Goal: Use online tool/utility: Utilize a website feature to perform a specific function

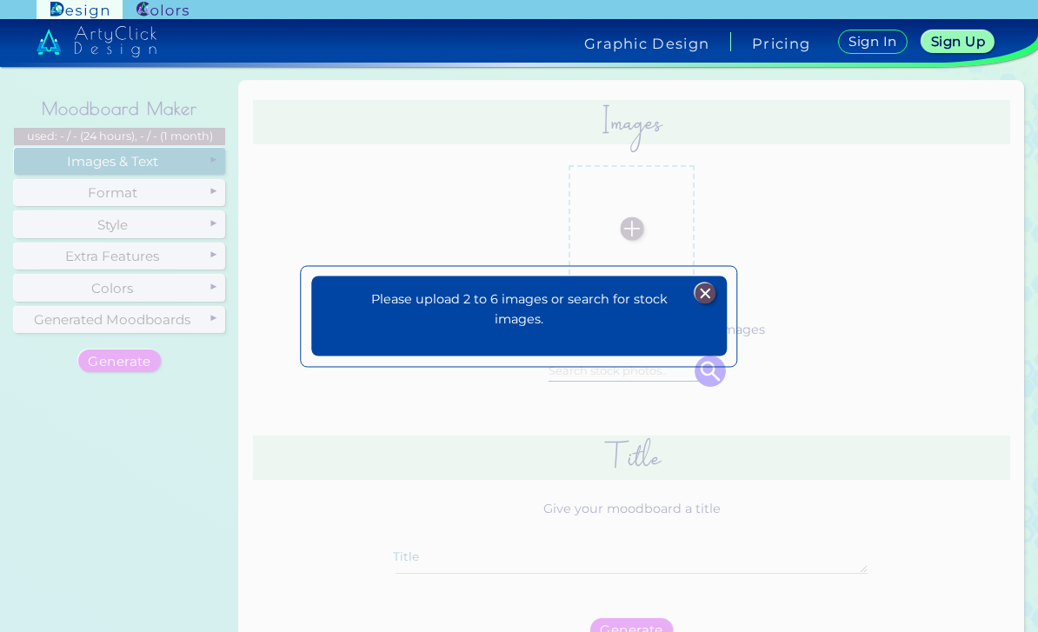
scroll to position [56, 0]
click at [711, 283] on img at bounding box center [705, 293] width 21 height 21
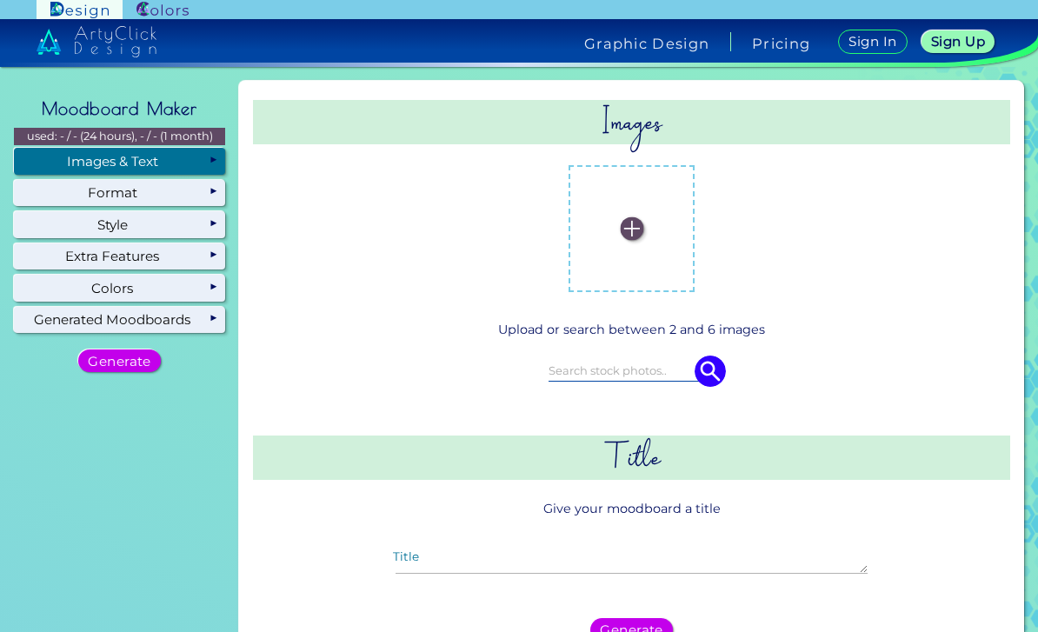
click at [633, 210] on label at bounding box center [631, 228] width 109 height 109
click at [0, 0] on input "file" at bounding box center [0, 0] width 0 height 0
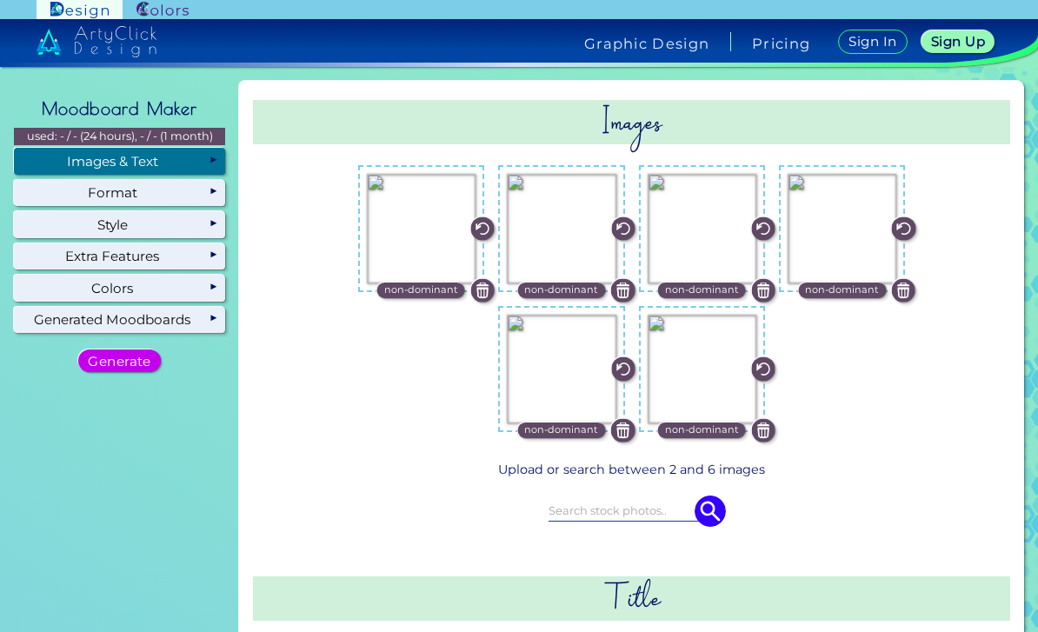
click at [133, 355] on h5 "Generate" at bounding box center [119, 361] width 57 height 12
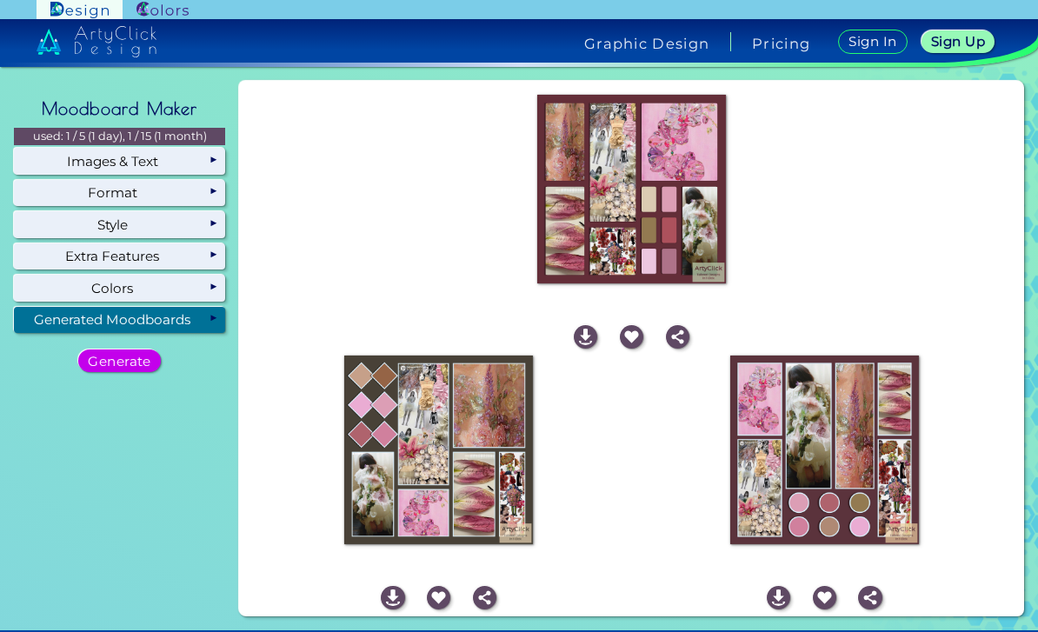
click at [597, 325] on img at bounding box center [585, 336] width 23 height 23
click at [390, 586] on img at bounding box center [392, 597] width 23 height 23
click at [778, 586] on img at bounding box center [778, 597] width 23 height 23
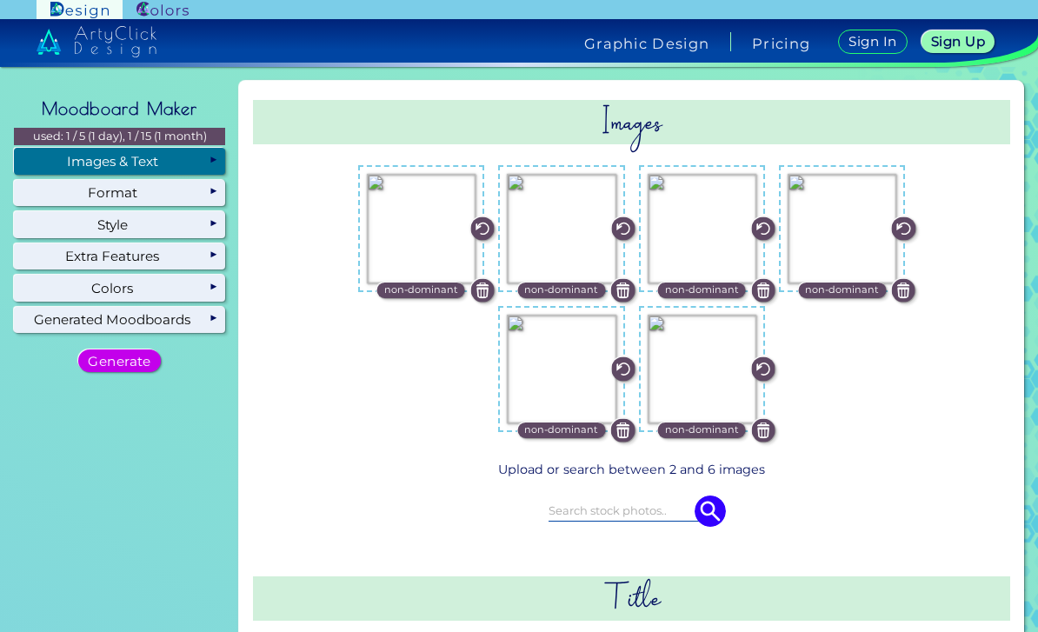
click at [915, 216] on img at bounding box center [903, 227] width 23 height 23
click at [915, 278] on img at bounding box center [903, 289] width 23 height 23
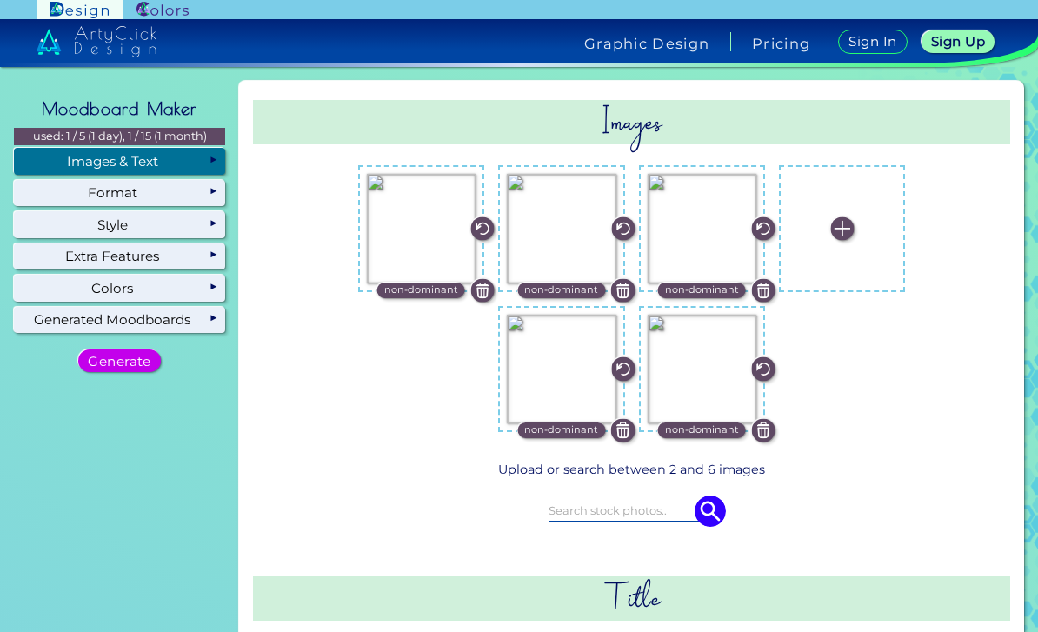
click at [854, 216] on img at bounding box center [841, 227] width 23 height 23
click at [0, 0] on input "file" at bounding box center [0, 0] width 0 height 0
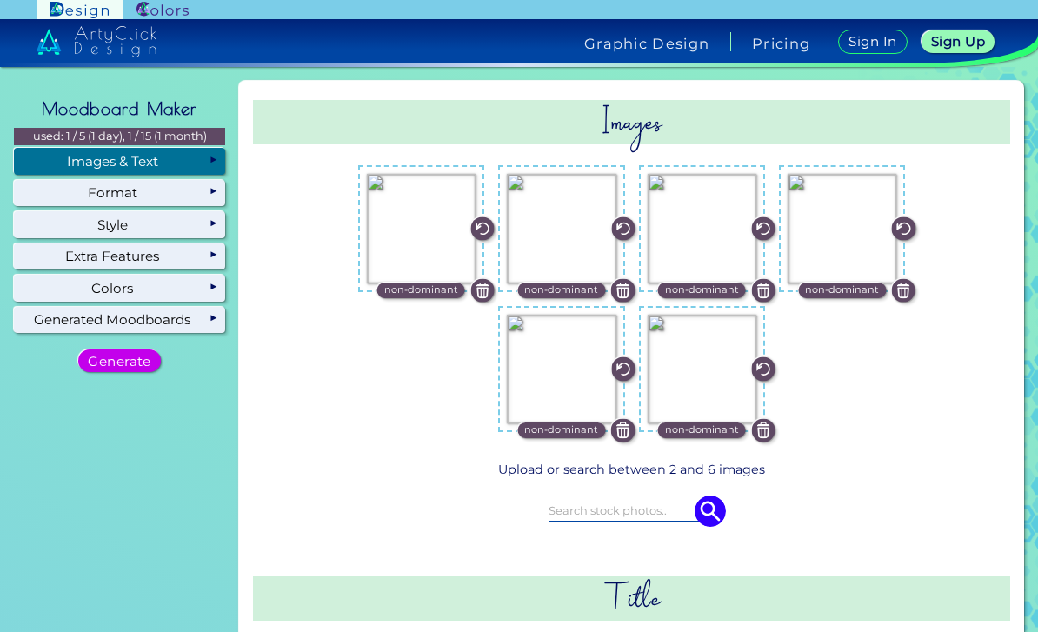
click at [775, 419] on img at bounding box center [762, 430] width 23 height 23
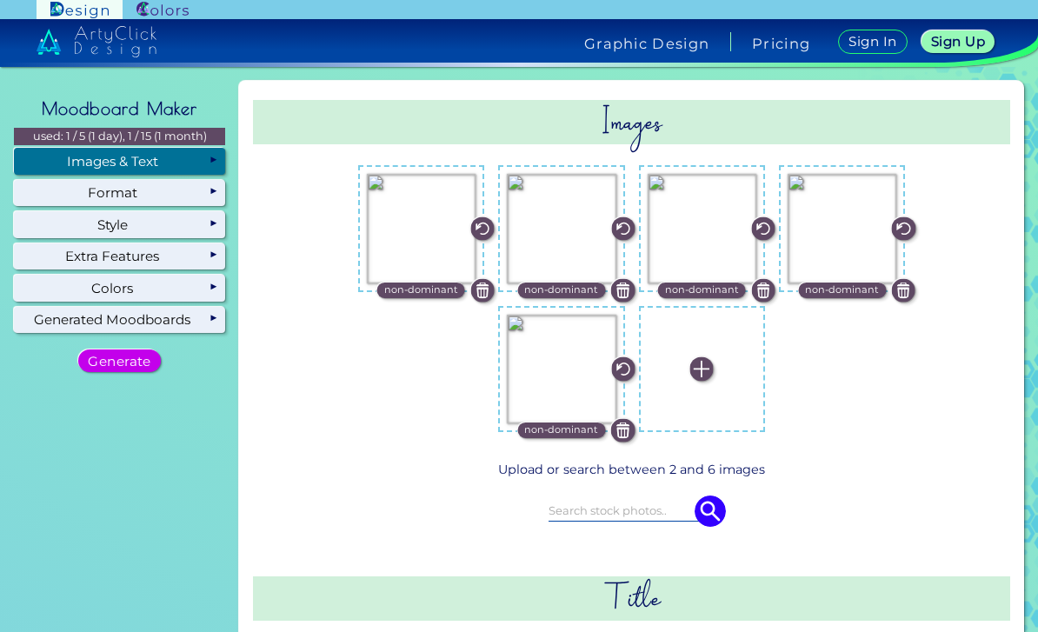
click at [707, 357] on img at bounding box center [701, 368] width 23 height 23
click at [0, 0] on input "file" at bounding box center [0, 0] width 0 height 0
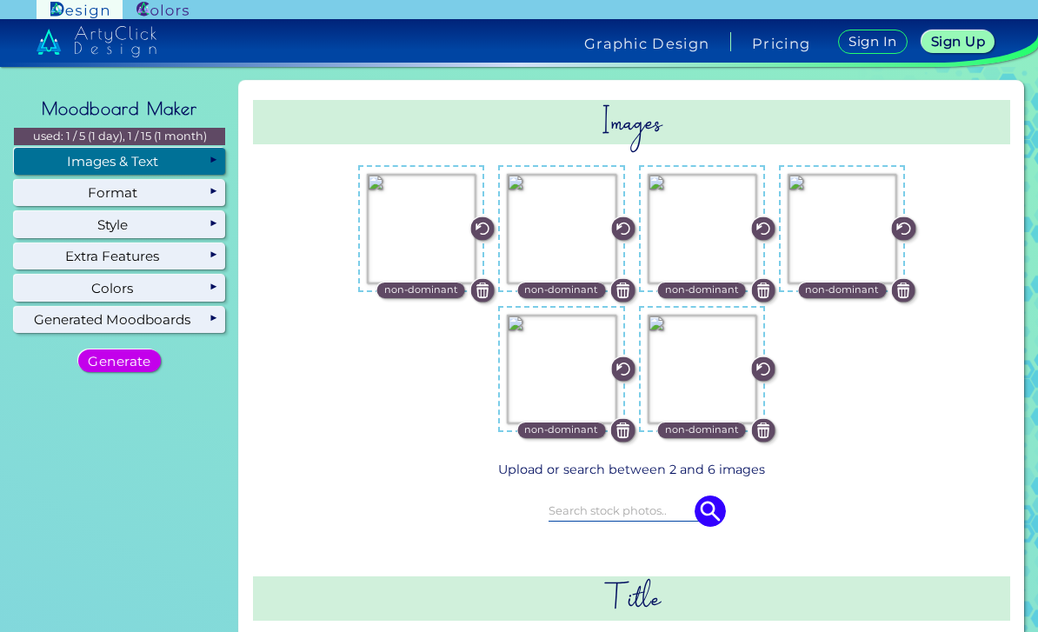
click at [706, 495] on img at bounding box center [710, 510] width 31 height 31
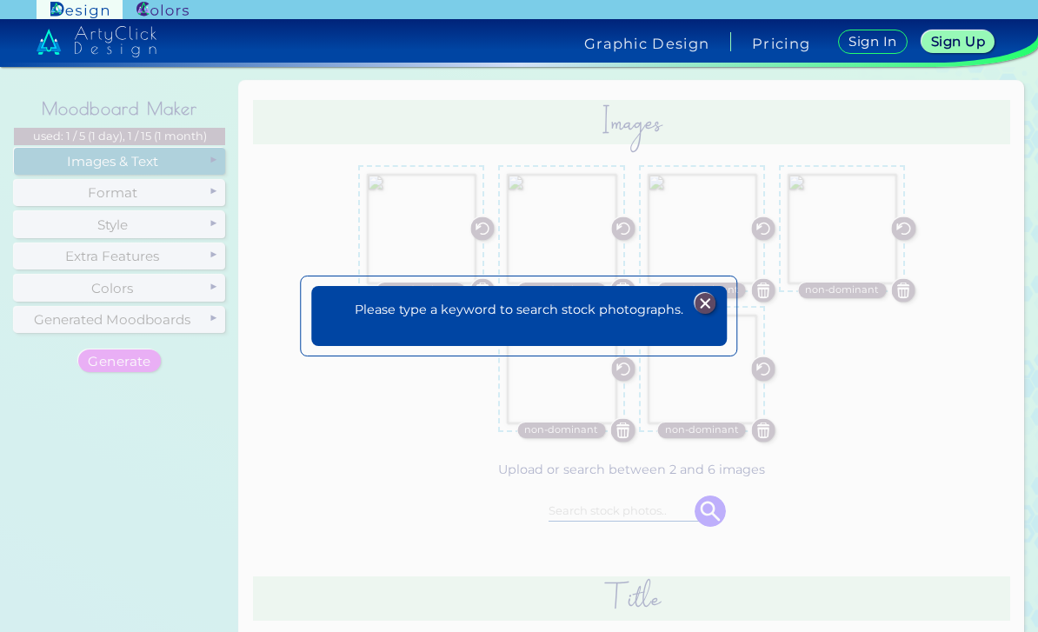
click at [714, 276] on div "Please type a keyword to search stock photographs. Plans Sign Up Sign In" at bounding box center [518, 317] width 437 height 82
click at [701, 293] on img at bounding box center [705, 303] width 21 height 21
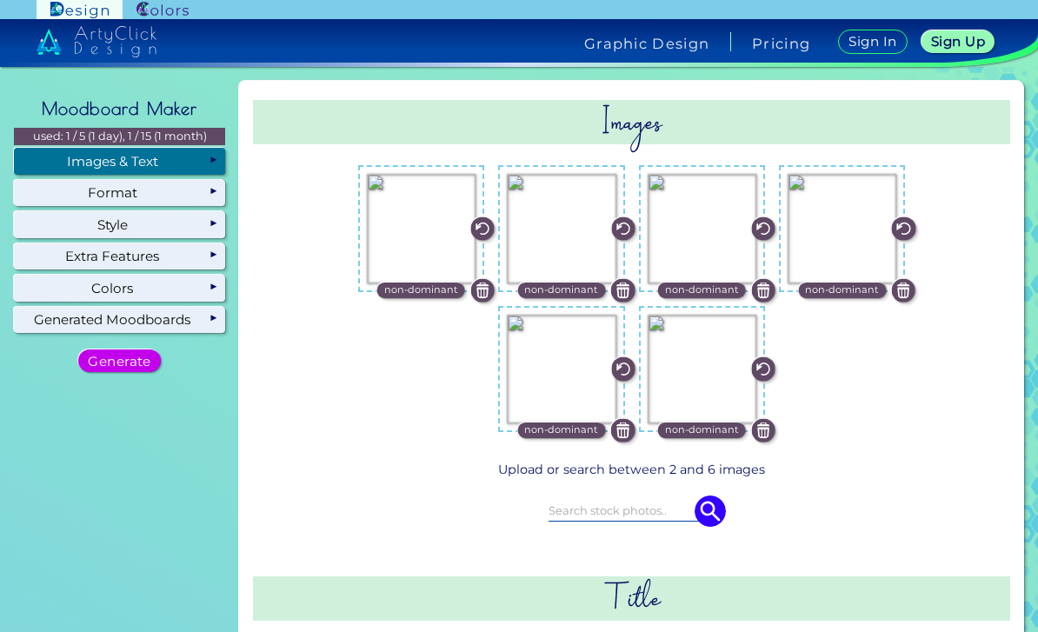
click at [144, 355] on h5 "Generate" at bounding box center [119, 361] width 57 height 12
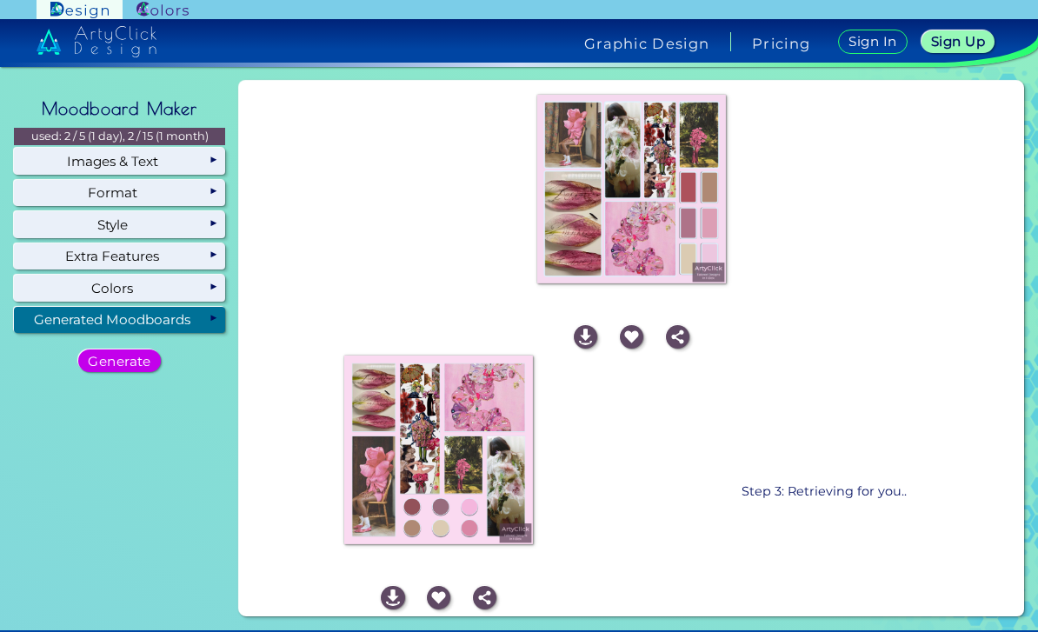
click at [986, 34] on link "Sign Up" at bounding box center [958, 41] width 66 height 21
click at [588, 325] on img at bounding box center [585, 336] width 23 height 23
click at [405, 586] on div "download" at bounding box center [393, 599] width 46 height 26
click at [402, 586] on img at bounding box center [392, 597] width 23 height 23
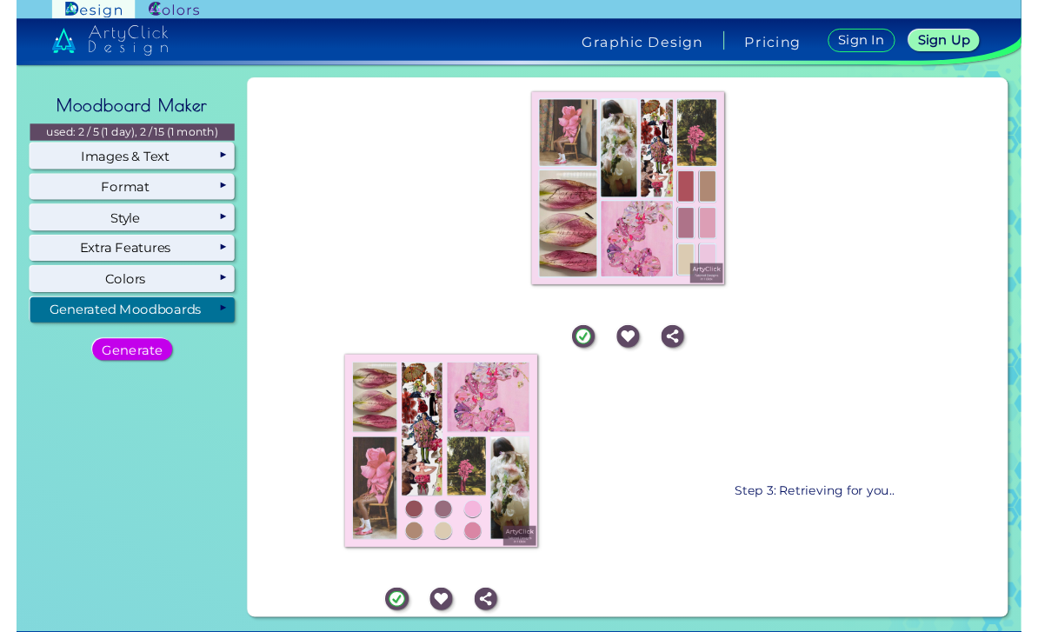
scroll to position [56, 0]
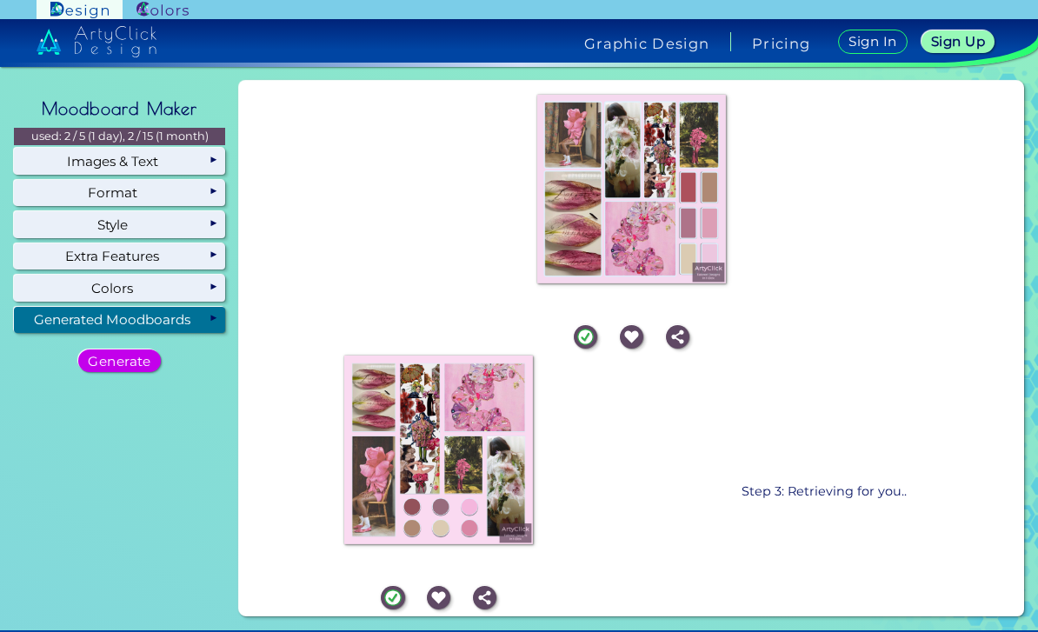
click at [774, 428] on div "Step 3: Retrieving for you.." at bounding box center [824, 450] width 385 height 203
click at [793, 428] on div at bounding box center [823, 411] width 83 height 83
